Goal: Go to known website: Access a specific website the user already knows

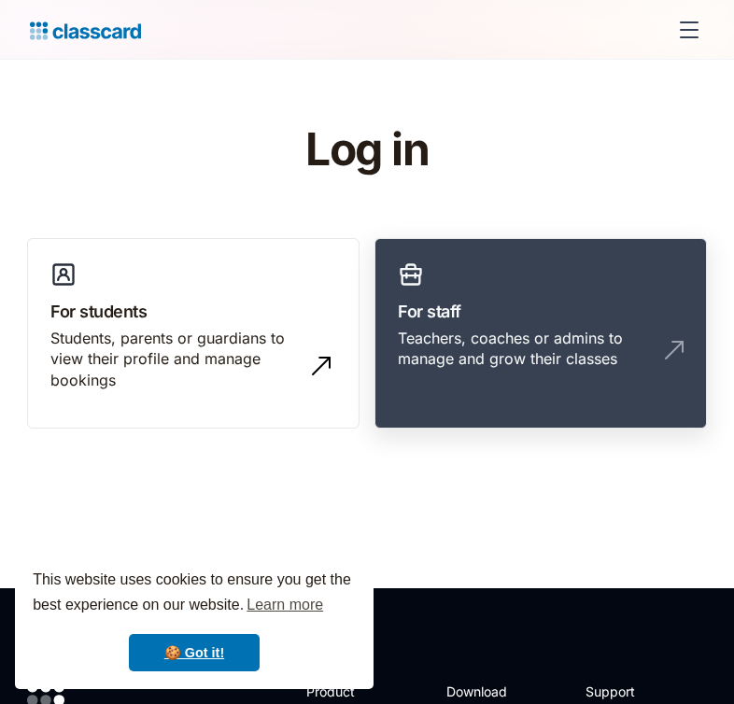
click at [568, 343] on div "Teachers, coaches or admins to manage and grow their classes" at bounding box center [522, 349] width 248 height 42
